Goal: Task Accomplishment & Management: Manage account settings

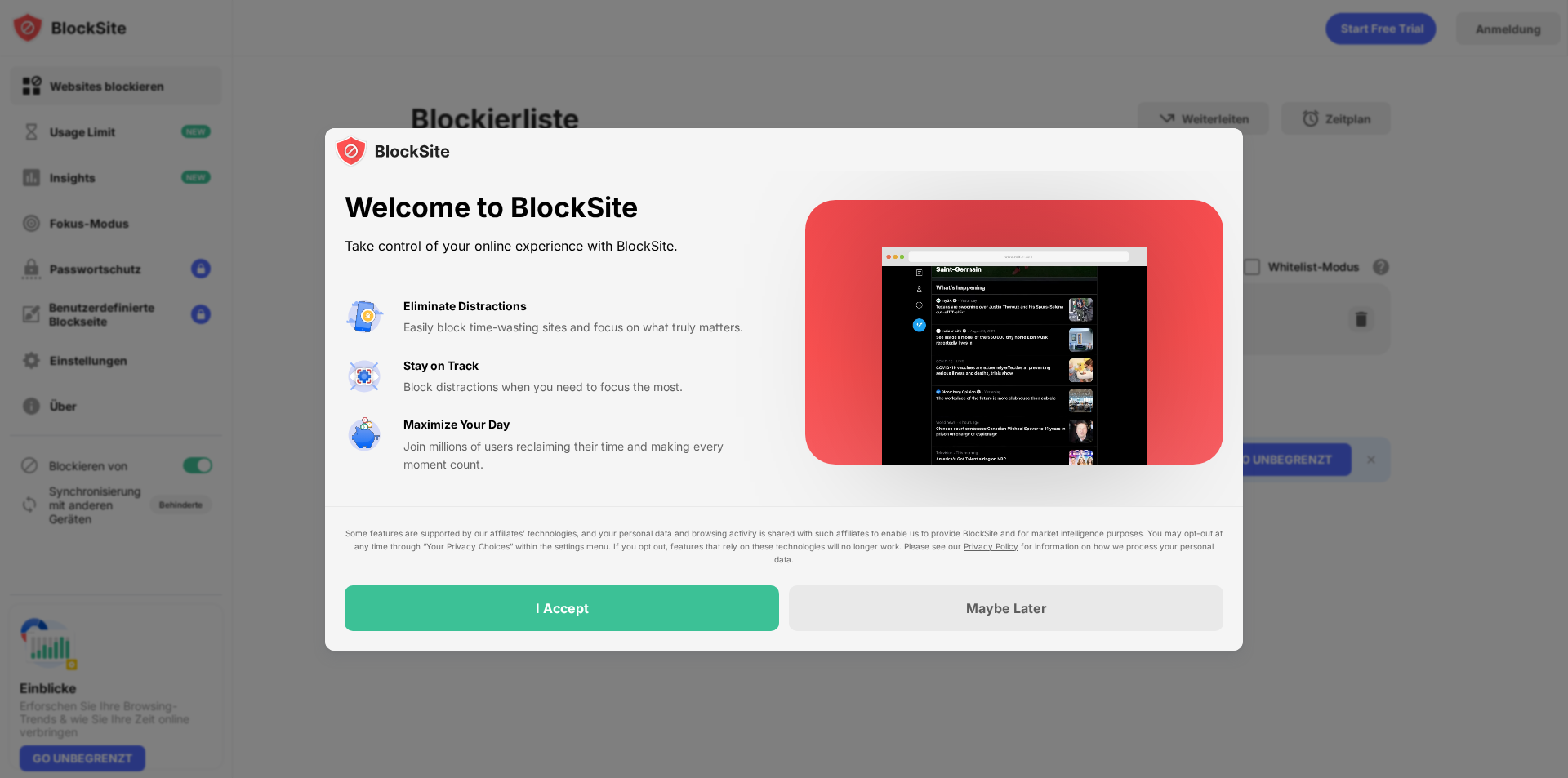
click at [737, 54] on div at bounding box center [784, 389] width 1568 height 778
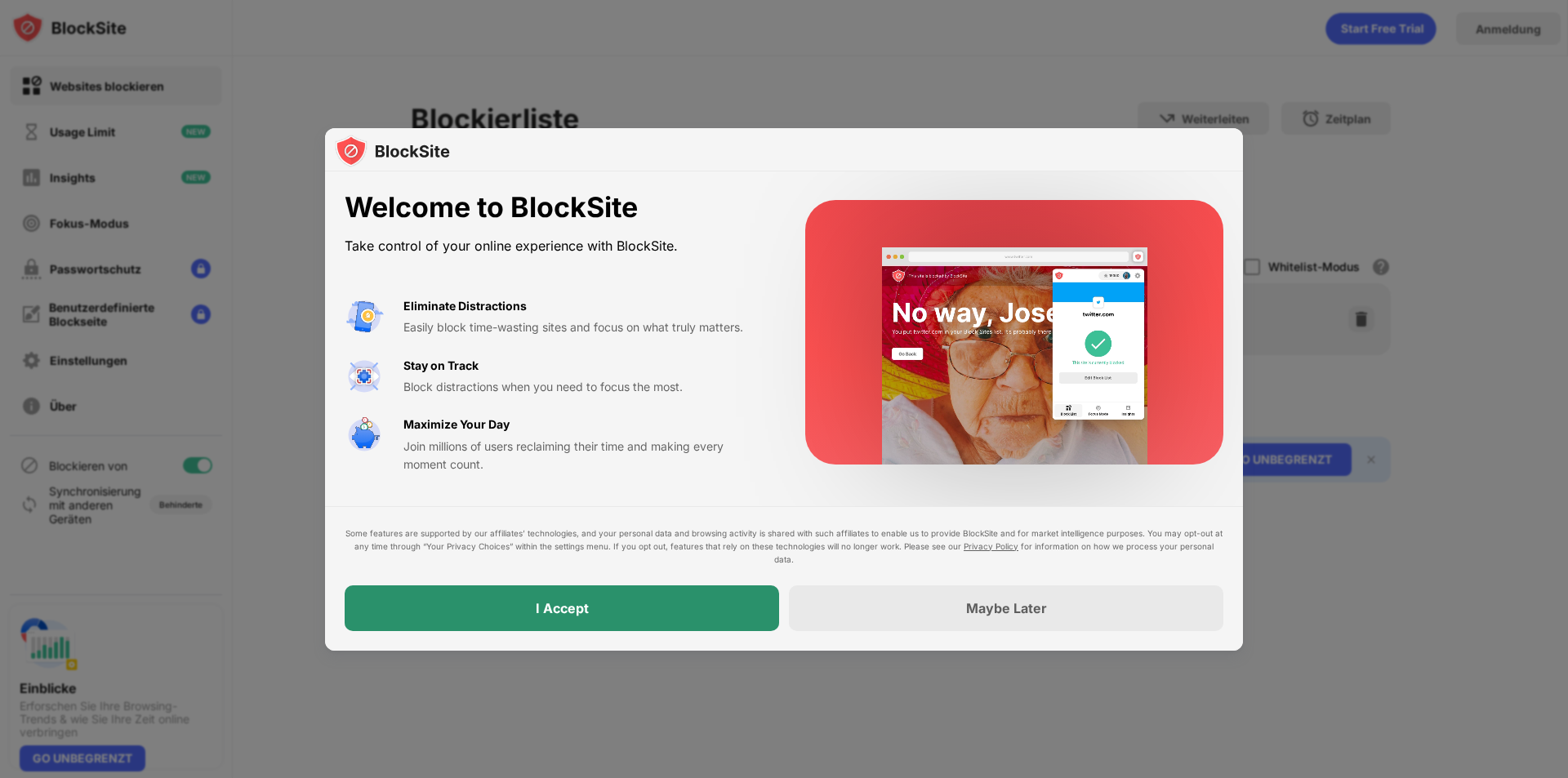
click at [631, 609] on div "I Accept" at bounding box center [562, 607] width 435 height 46
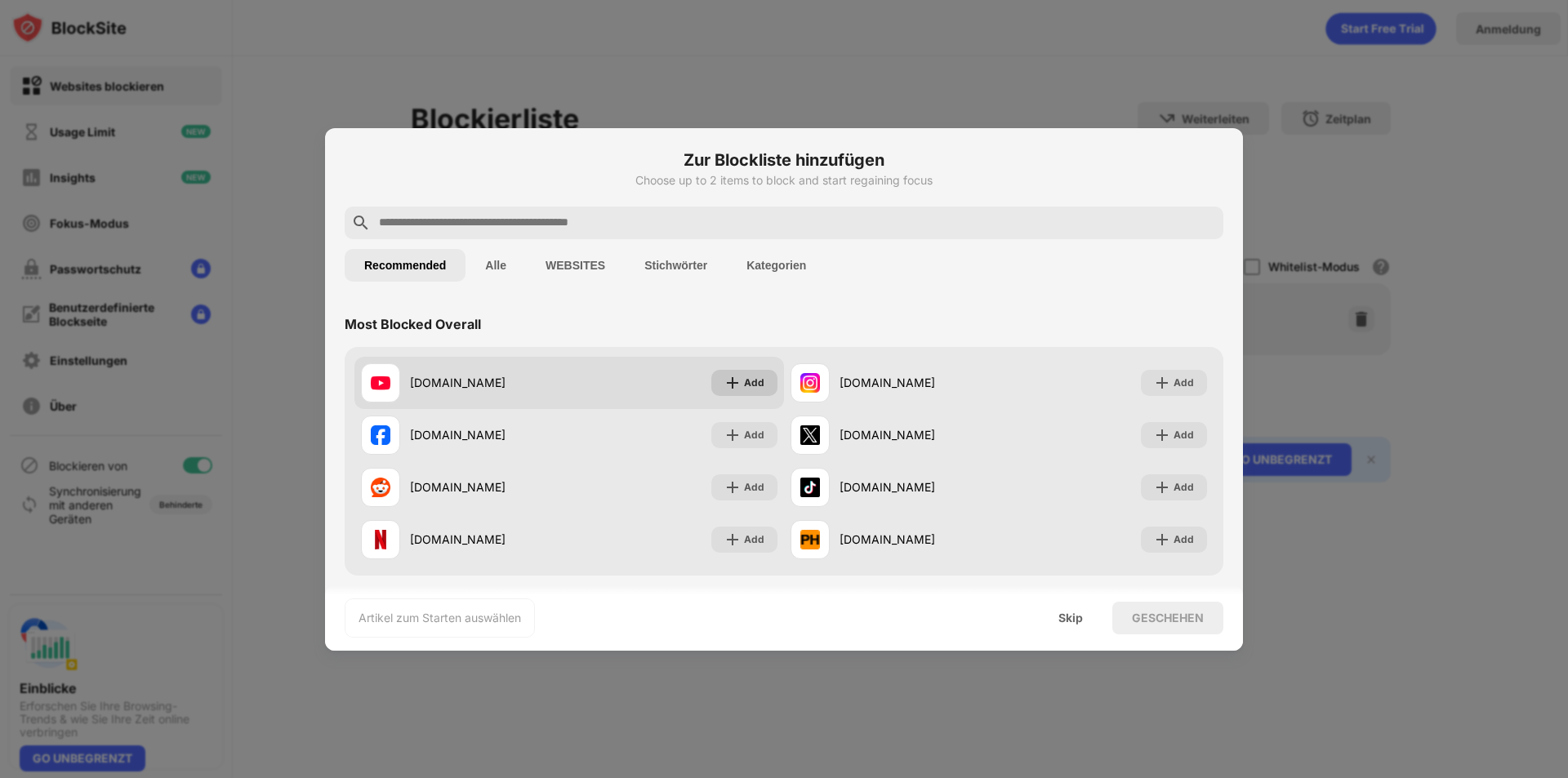
click at [735, 384] on div "Add" at bounding box center [744, 382] width 66 height 26
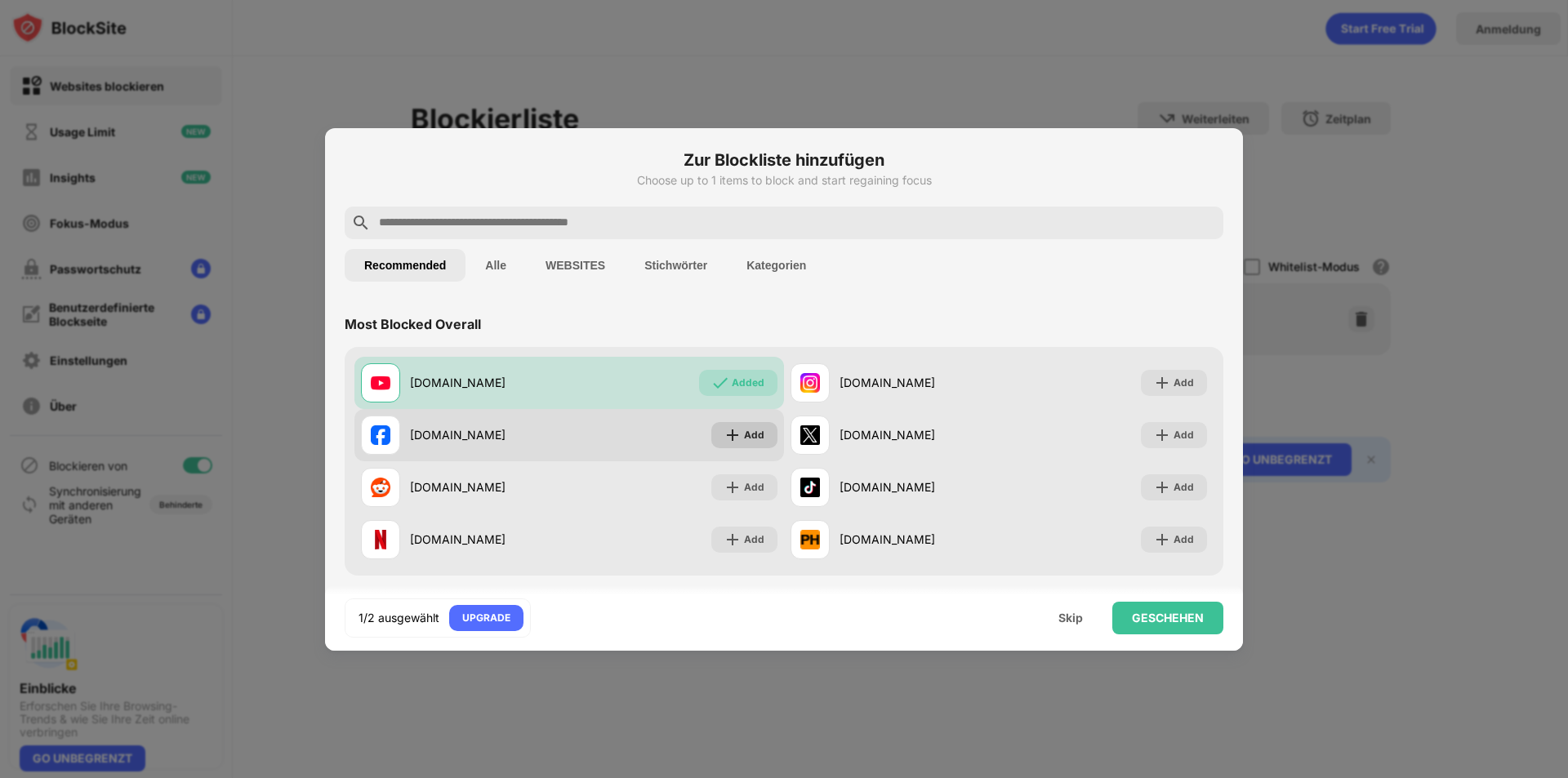
click at [744, 434] on div "Add" at bounding box center [754, 436] width 21 height 17
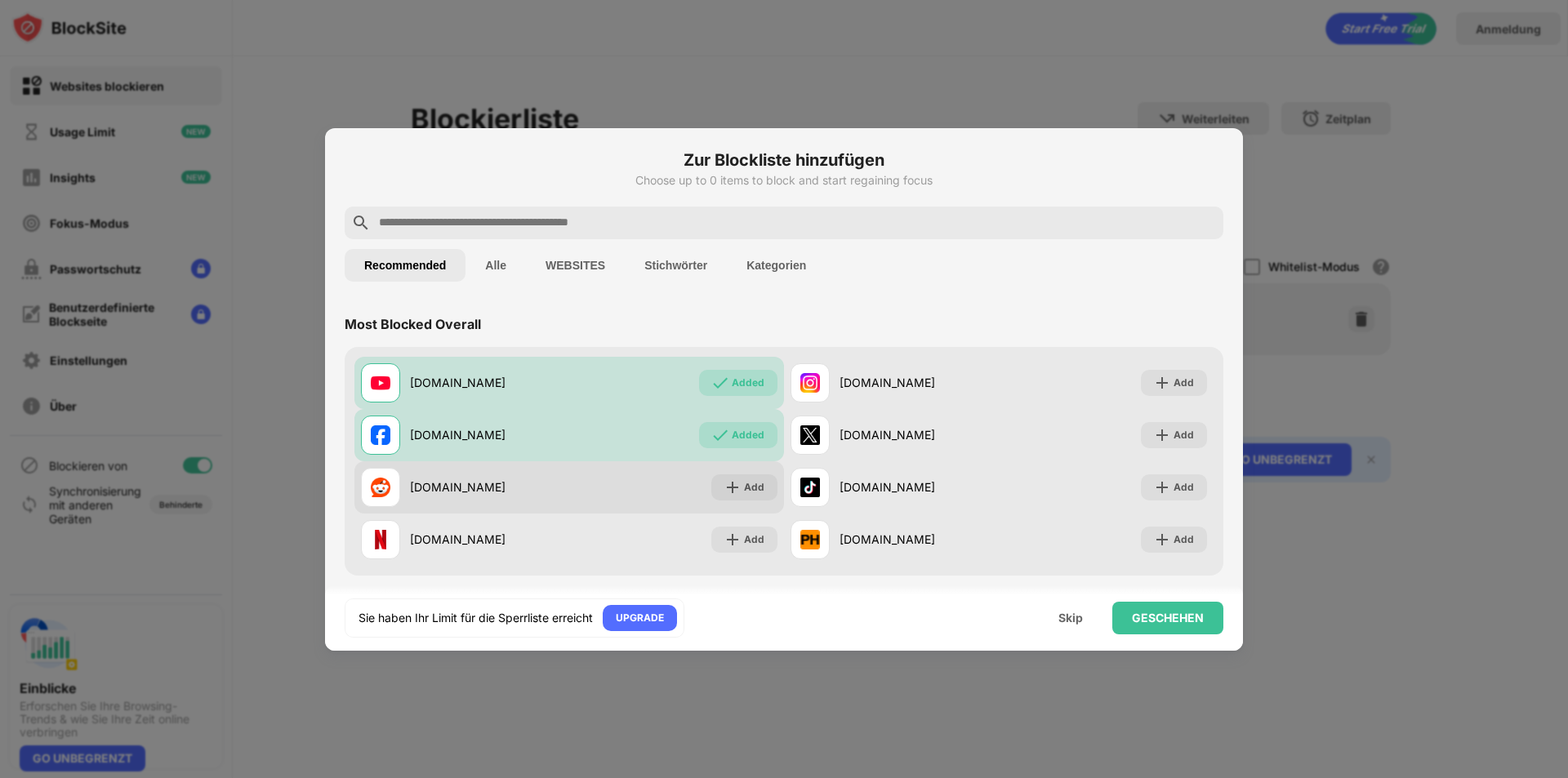
click at [739, 512] on div "[DOMAIN_NAME] Add" at bounding box center [569, 487] width 429 height 52
click at [744, 493] on div "Add" at bounding box center [754, 488] width 21 height 17
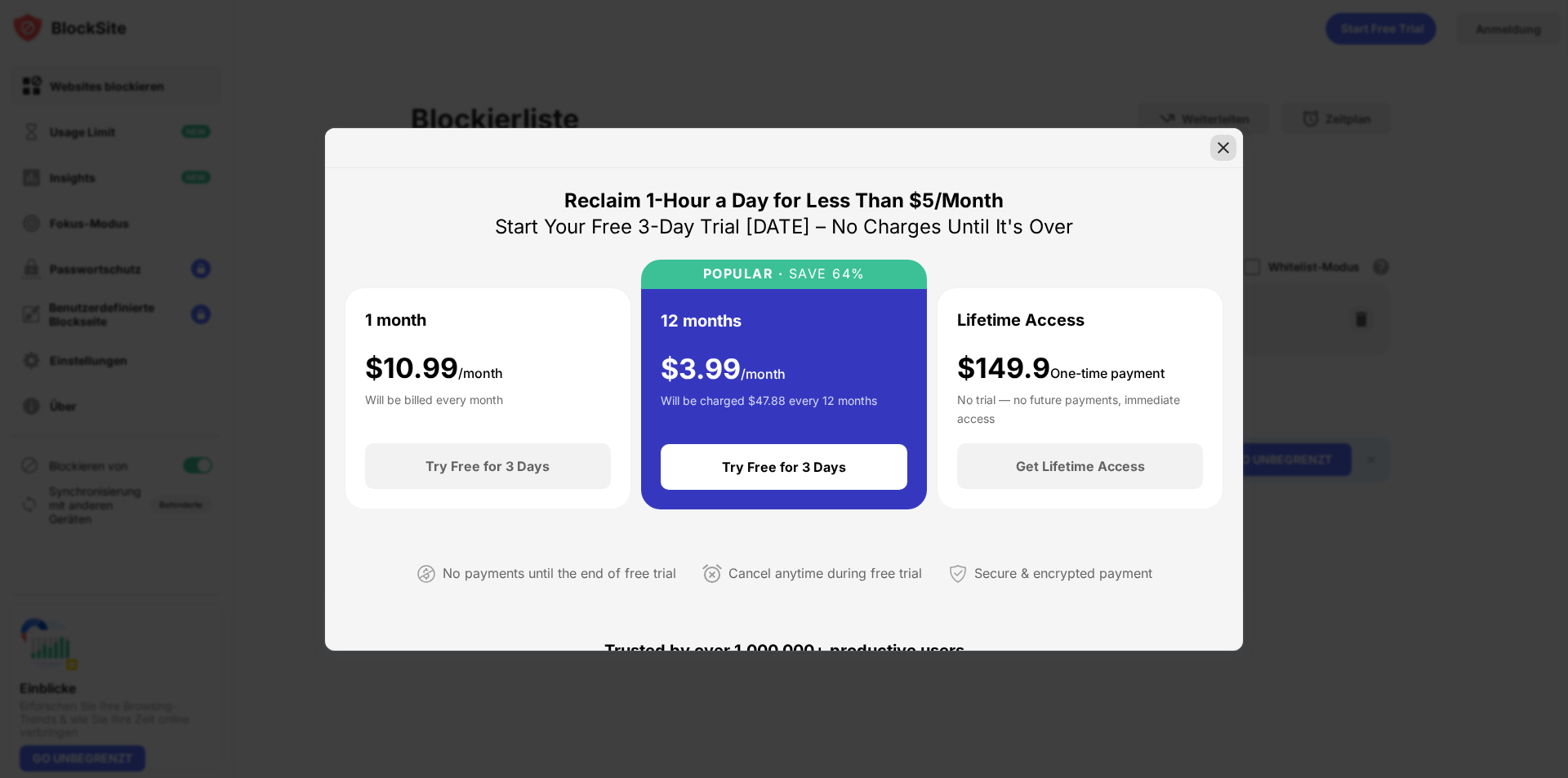
click at [1233, 146] on div at bounding box center [1224, 147] width 26 height 26
